Goal: Register for event/course

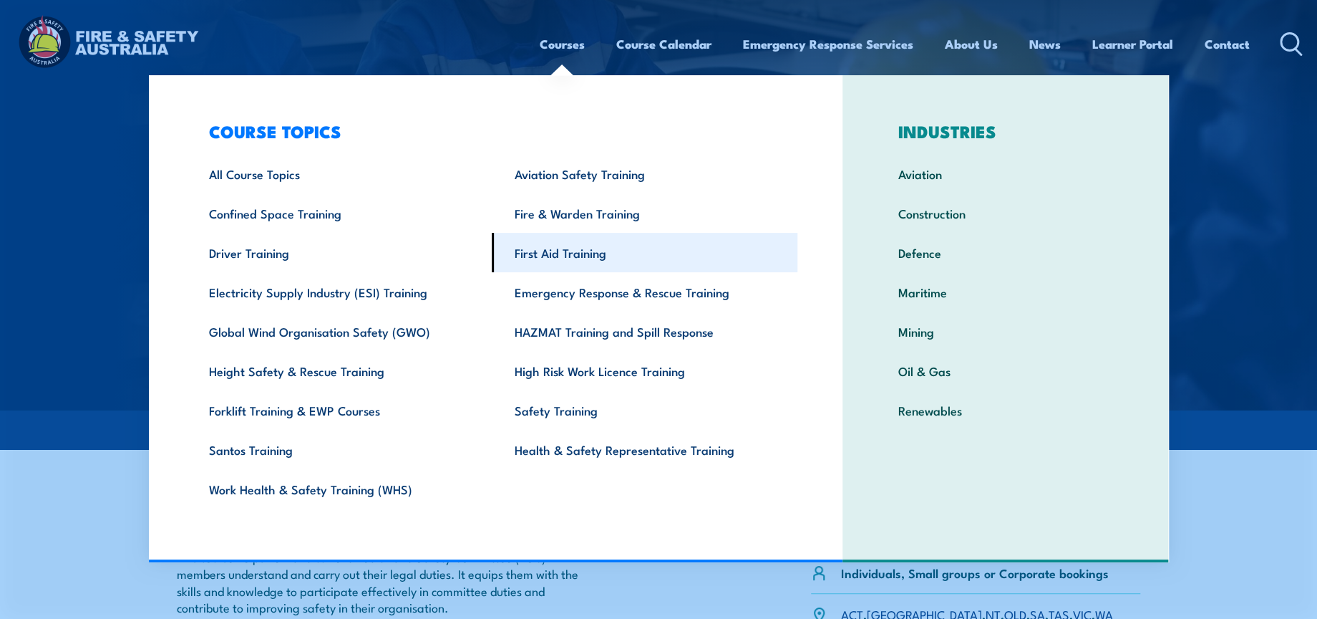
click at [606, 252] on link "First Aid Training" at bounding box center [645, 252] width 306 height 39
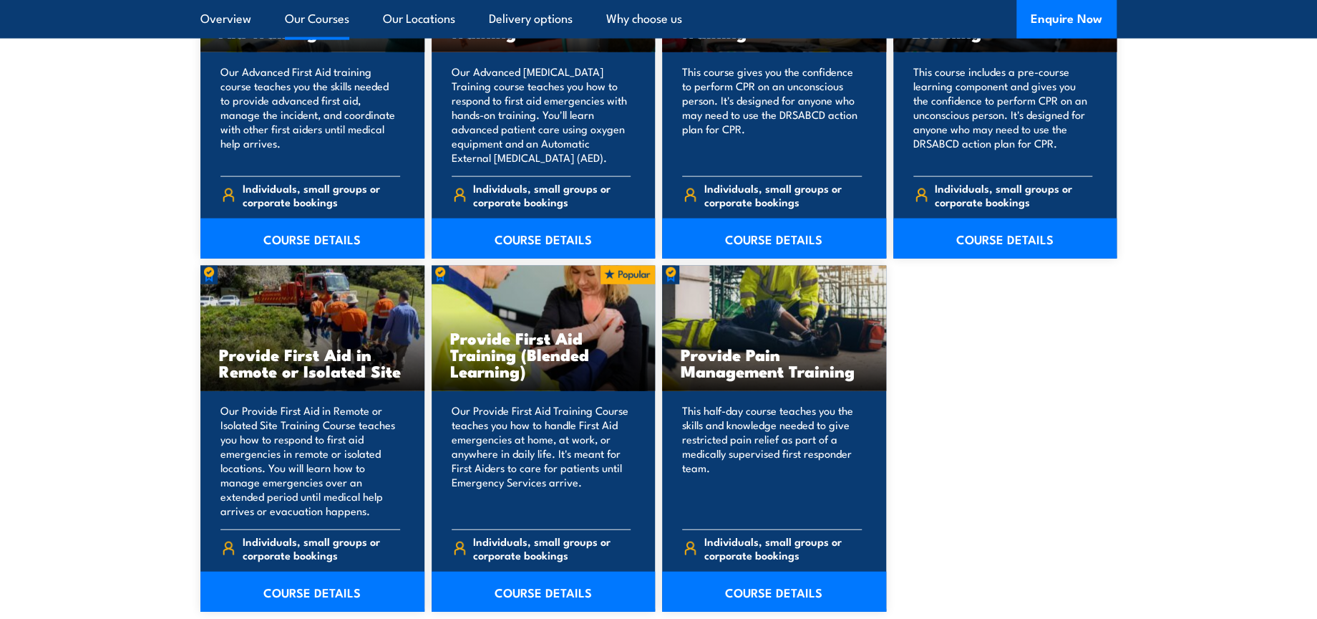
scroll to position [2148, 0]
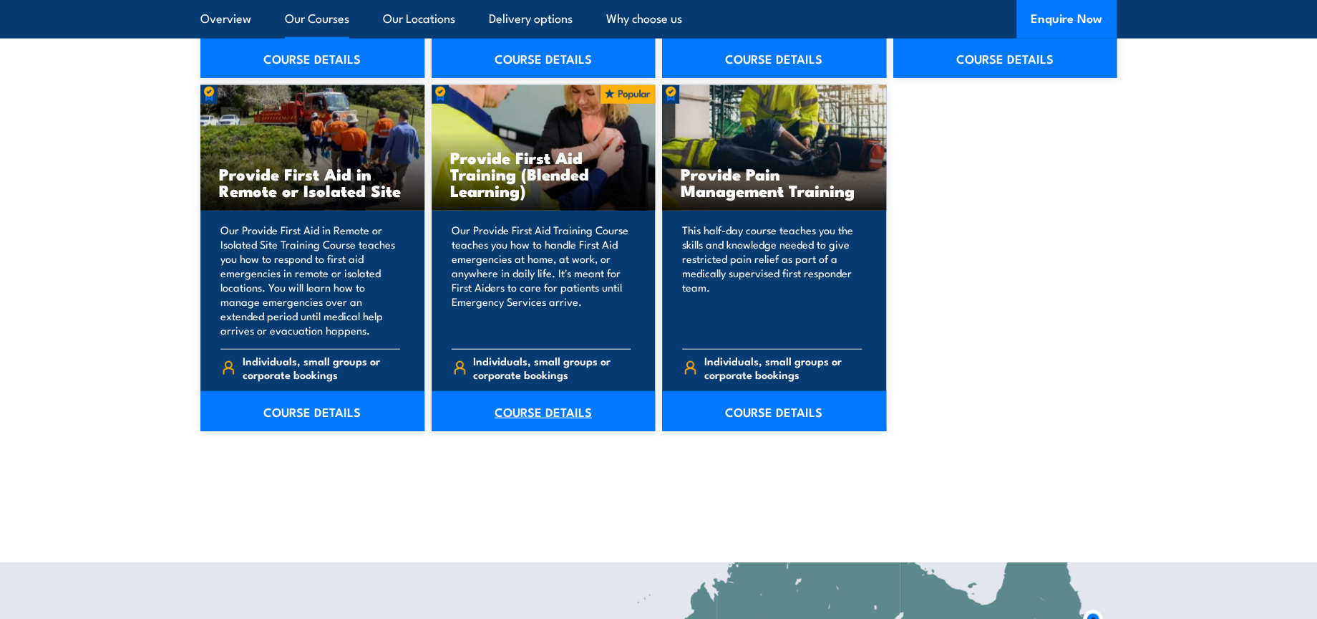
click at [526, 415] on link "COURSE DETAILS" at bounding box center [544, 411] width 224 height 40
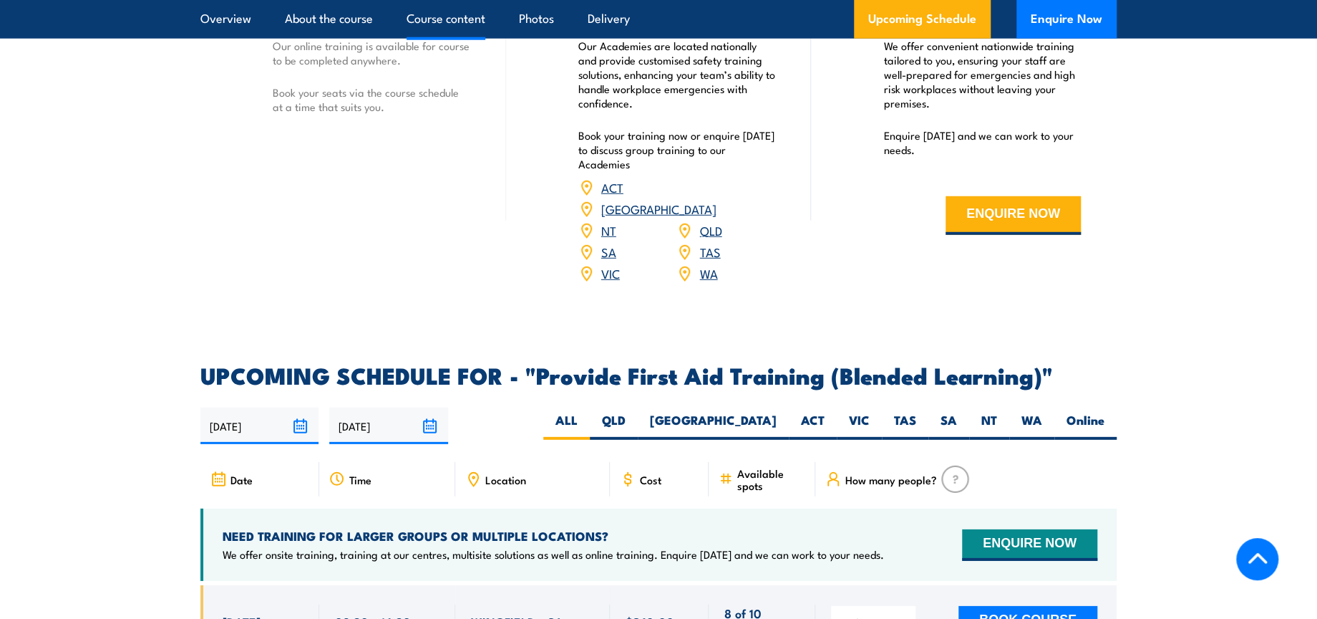
scroll to position [2466, 0]
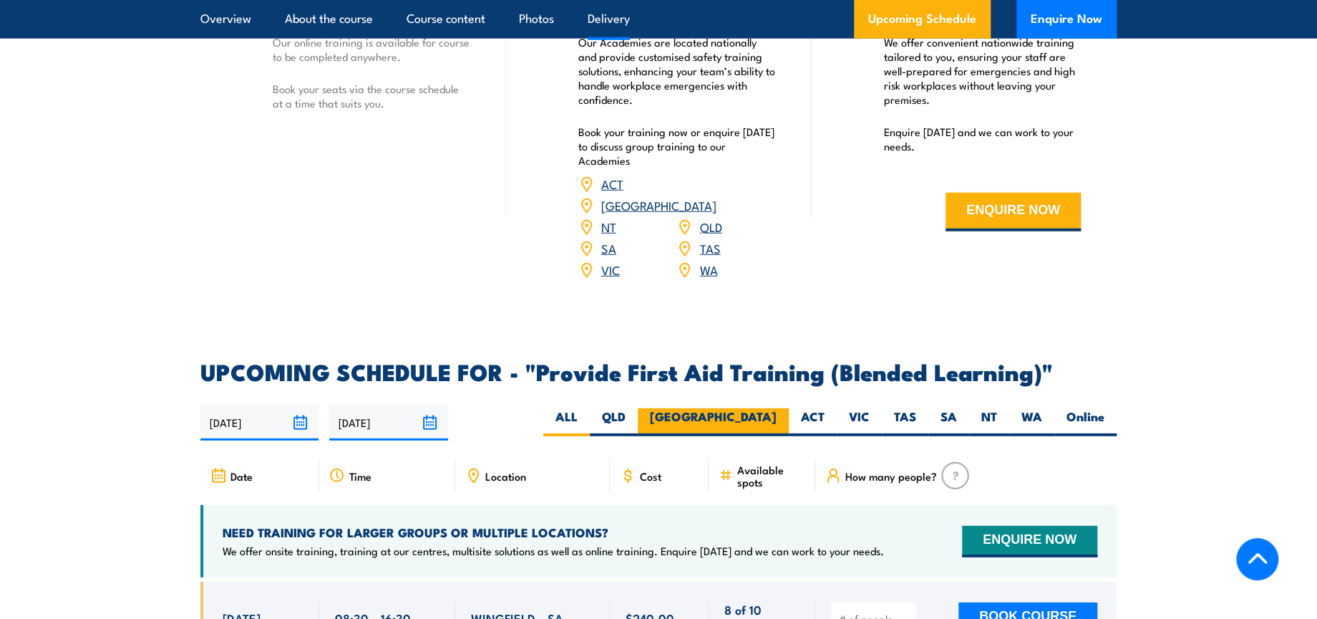
click at [761, 435] on label "NSW" at bounding box center [713, 422] width 151 height 28
click at [777, 417] on input "NSW" at bounding box center [781, 412] width 9 height 9
radio input "true"
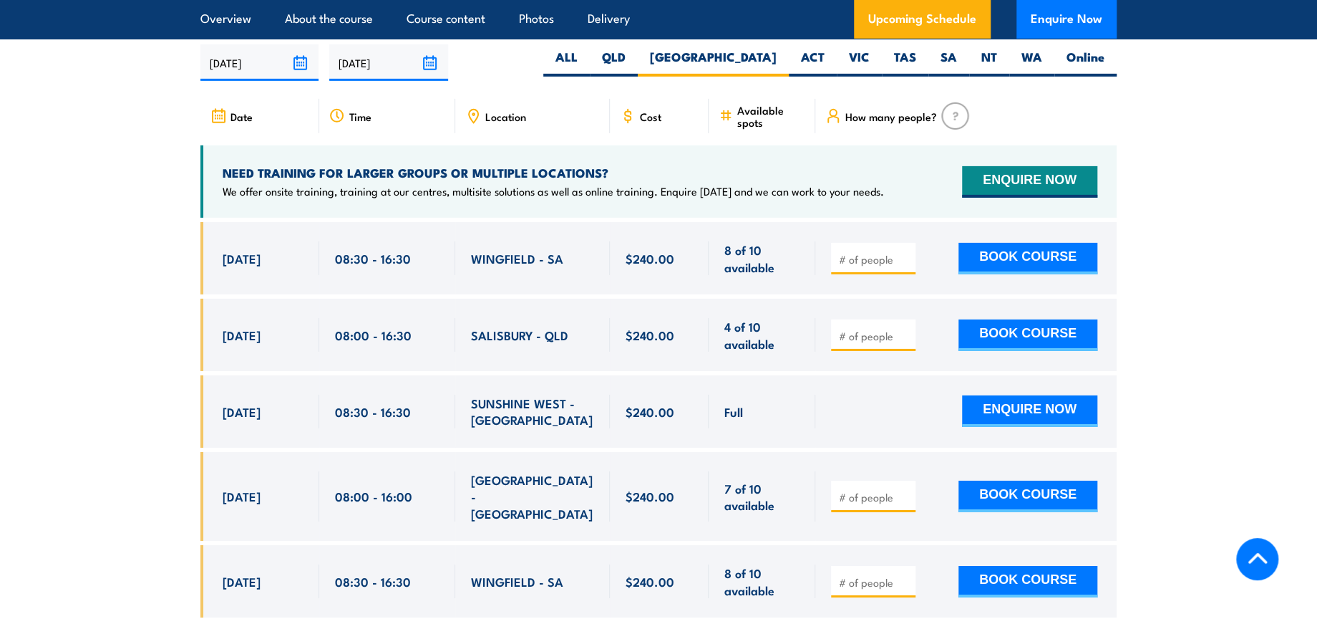
scroll to position [2864, 0]
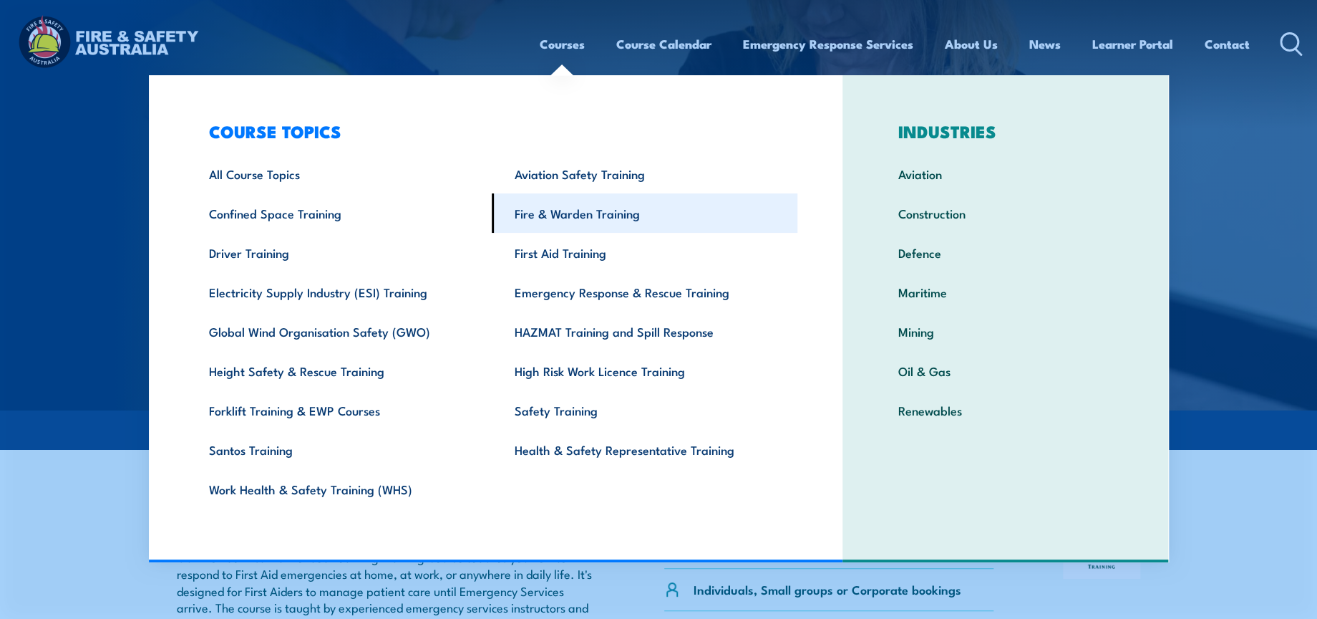
click at [569, 222] on link "Fire & Warden Training" at bounding box center [645, 212] width 306 height 39
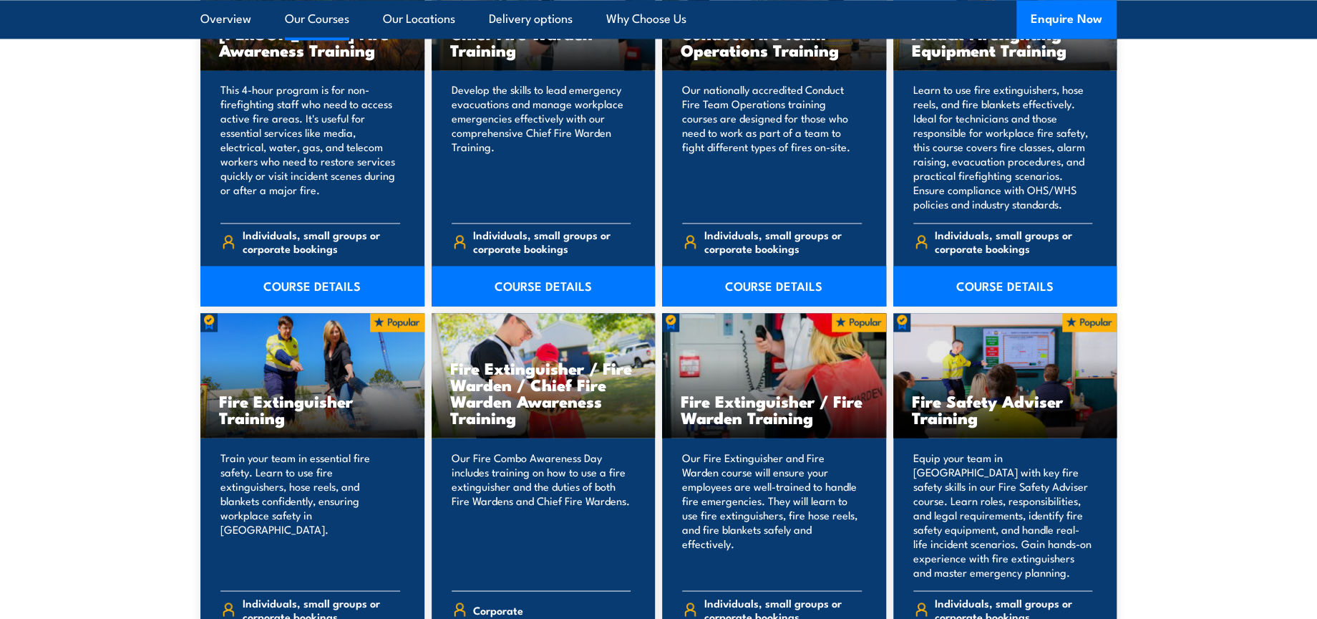
scroll to position [1512, 0]
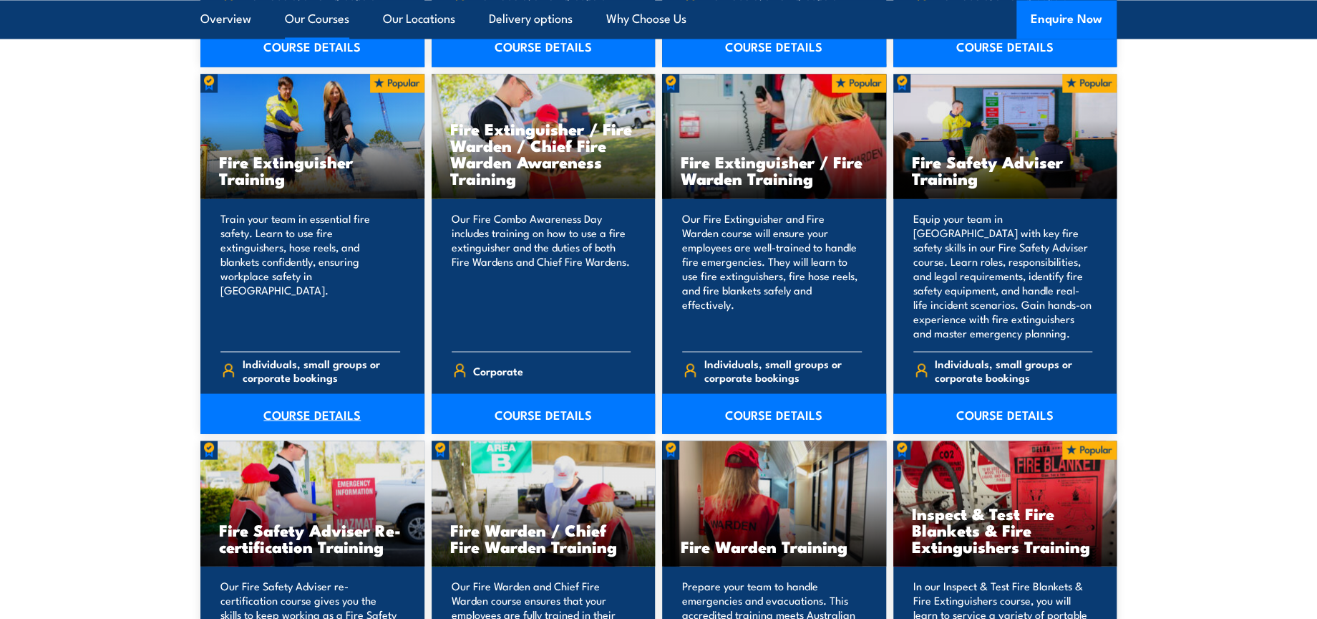
click at [301, 420] on link "COURSE DETAILS" at bounding box center [312, 413] width 224 height 40
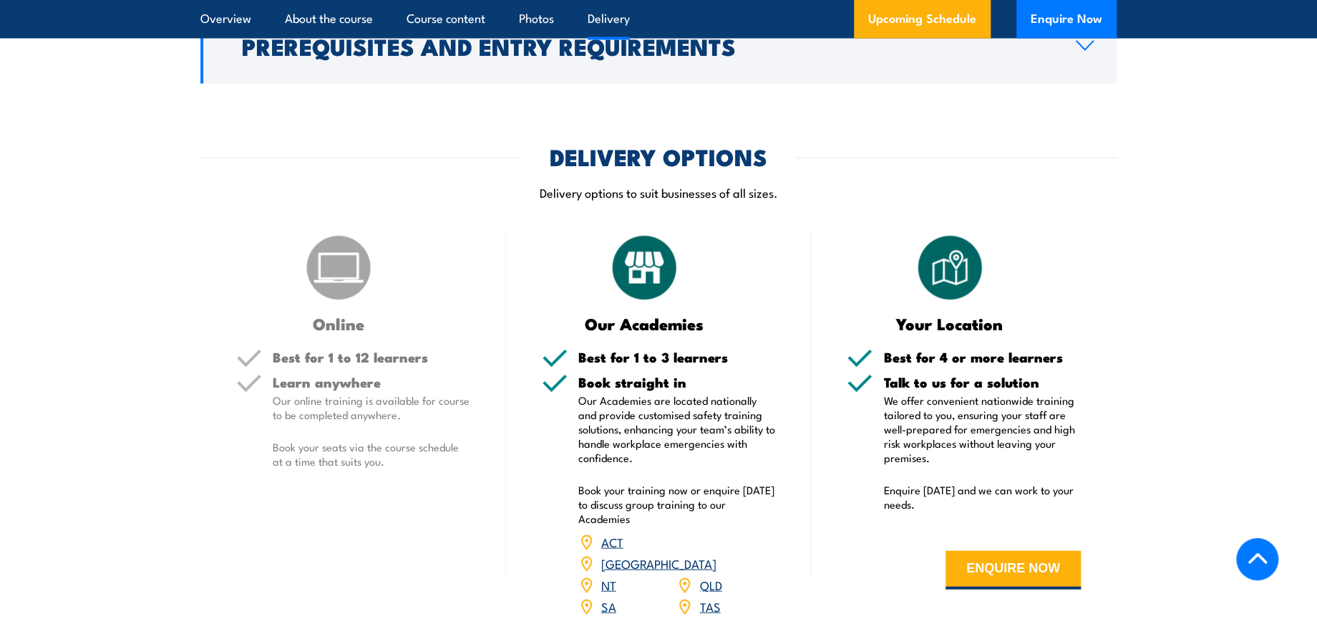
scroll to position [1988, 0]
